Goal: Task Accomplishment & Management: Complete application form

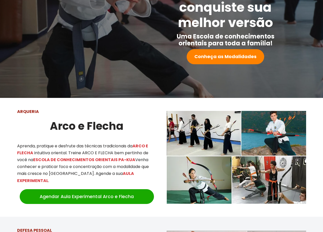
scroll to position [98, 0]
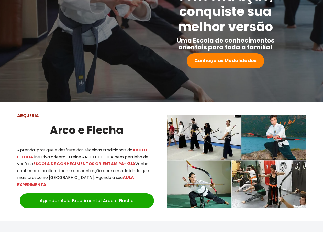
click at [285, 173] on img at bounding box center [236, 161] width 139 height 93
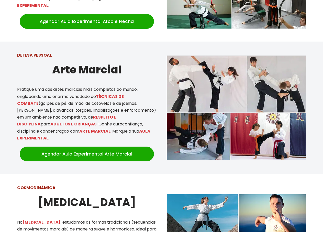
scroll to position [226, 0]
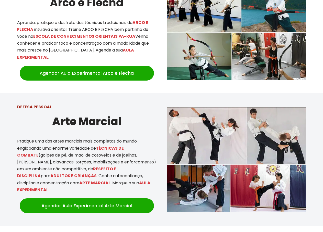
drag, startPoint x: 32, startPoint y: 138, endPoint x: 97, endPoint y: 171, distance: 72.3
click at [97, 171] on p "Pratique uma das artes marciais mais completas do mundo, englobando uma enorme …" at bounding box center [86, 166] width 139 height 56
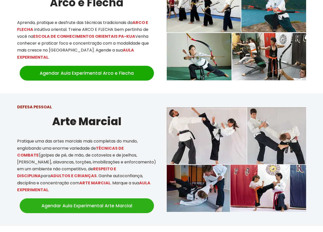
click at [94, 199] on link "Agendar Aula Experimental Arte Marcial" at bounding box center [87, 206] width 134 height 15
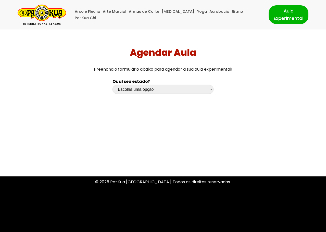
click at [167, 88] on select "Escolha uma opção Rio Grande do Sul Santa Catarina Paraná São Paulo Rio de Jane…" at bounding box center [163, 89] width 101 height 9
select select "sc"
click at [113, 85] on select "Escolha uma opção Rio Grande do Sul Santa Catarina Paraná São Paulo Rio de Jane…" at bounding box center [163, 89] width 101 height 9
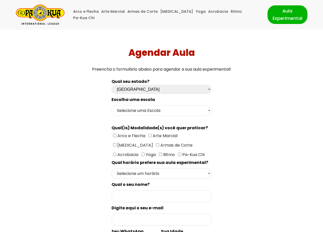
click at [193, 111] on select "Selecione uma Escola Florianópolis - Escola Pantanal Florianópolis - Escola Mau…" at bounding box center [161, 111] width 100 height 10
select select "Florianópolis - Escola Pantanal"
click at [111, 106] on select "Selecione uma Escola Florianópolis - Escola Pantanal Florianópolis - Escola Mau…" at bounding box center [161, 111] width 100 height 10
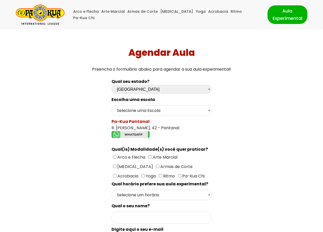
click at [154, 157] on span "Arte Marcial" at bounding box center [164, 158] width 26 height 6
click at [151, 157] on input"] "Arte Marcial" at bounding box center [149, 157] width 3 height 3
checkbox input"] "true"
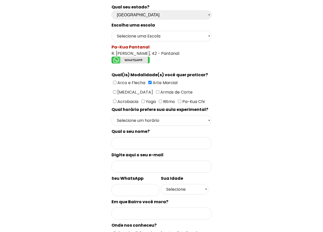
scroll to position [77, 0]
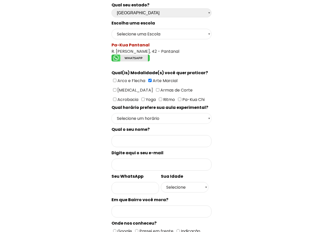
click at [193, 116] on select "Selecione um horário Manhã Tarde Noite" at bounding box center [161, 118] width 100 height 10
select select "Manhã"
click at [111, 113] on select "Selecione um horário Manhã Tarde Noite" at bounding box center [161, 118] width 100 height 10
click at [236, 132] on div "Qual seu estado? Escolha uma opção Rio Grande do Sul Santa Catarina Paraná São …" at bounding box center [161, 148] width 226 height 299
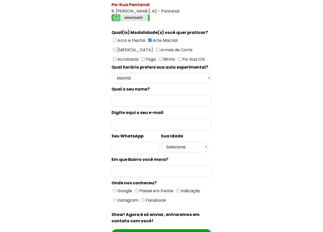
scroll to position [128, 0]
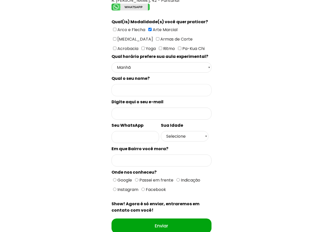
click at [163, 87] on input "Formulário de contacto" at bounding box center [161, 90] width 100 height 12
type input "VICTOR ANDREAS ROCHA BAUMANN"
type input "victorarbaumann@gmail.com"
type input "48991152580"
type input "TRINDADE"
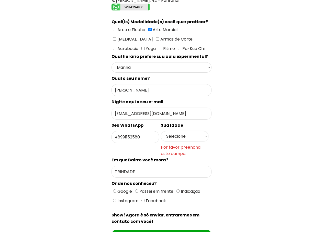
click at [185, 135] on select "Selecione 18 19 20 21 22 23 24 25 26 27 28 29 30 31 32 33 34 35 36 37 38 39 40 …" at bounding box center [185, 136] width 48 height 10
select select "40"
click at [161, 131] on select "Selecione 18 19 20 21 22 23 24 25 26 27 28 29 30 31 32 33 34 35 36 37 38 39 40 …" at bounding box center [185, 136] width 48 height 10
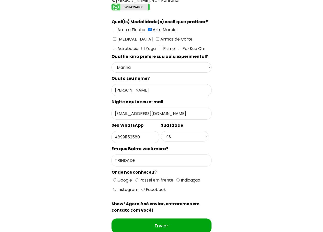
click at [266, 116] on div "Qual seu estado? Escolha uma opção Rio Grande do Sul Santa Catarina Paraná São …" at bounding box center [161, 97] width 226 height 299
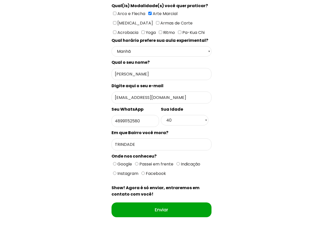
scroll to position [179, 0]
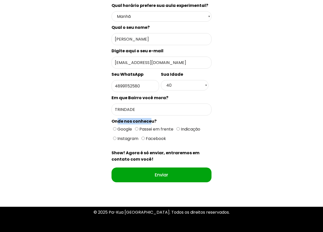
drag, startPoint x: 117, startPoint y: 123, endPoint x: 149, endPoint y: 122, distance: 31.7
click at [149, 122] on spam "Onde nos conheceu?" at bounding box center [133, 122] width 45 height 6
click at [143, 131] on span "Passei em frente" at bounding box center [155, 129] width 35 height 6
click at [138, 131] on input "Passei em frente" at bounding box center [136, 128] width 3 height 3
radio input "true"
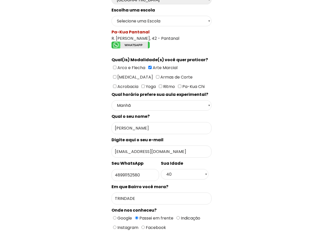
scroll to position [158, 0]
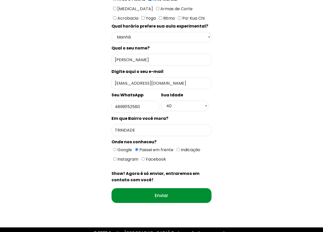
click at [161, 195] on input "Enviar" at bounding box center [161, 196] width 100 height 15
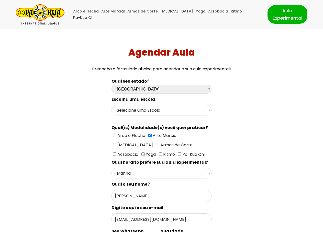
scroll to position [0, 0]
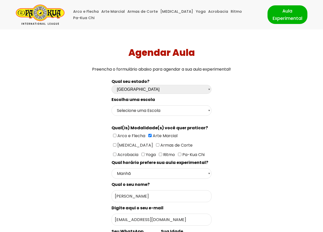
click at [36, 14] on img "Pa-Kua Brasil Uma Escola de conhecimentos orientais para toda a família. Foco, …" at bounding box center [40, 15] width 49 height 20
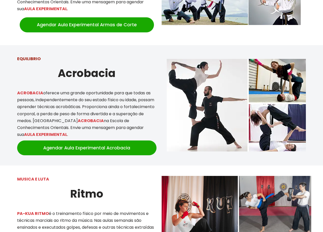
scroll to position [792, 0]
